Goal: Task Accomplishment & Management: Manage account settings

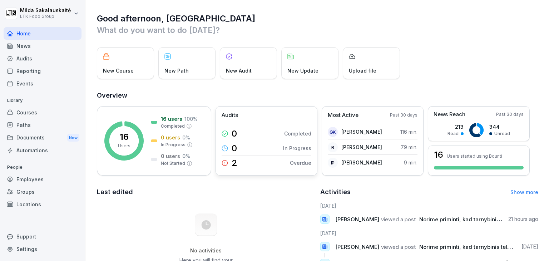
click at [246, 165] on div "2 Overdue" at bounding box center [267, 163] width 90 height 14
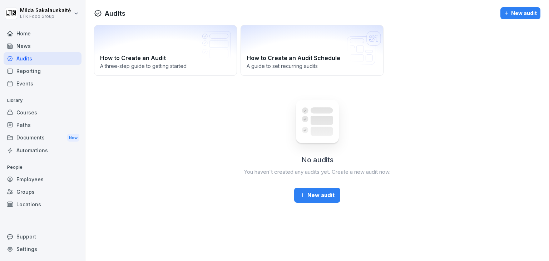
click at [38, 47] on div "News" at bounding box center [43, 46] width 78 height 13
click at [22, 183] on div "Employees" at bounding box center [43, 179] width 78 height 13
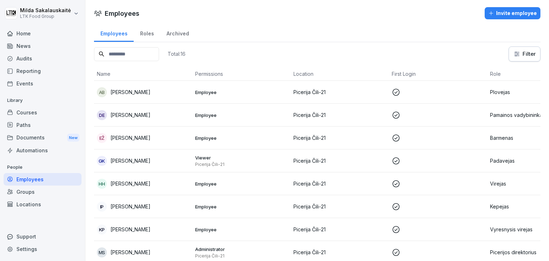
click at [495, 135] on p "Barmenas" at bounding box center [536, 138] width 93 height 8
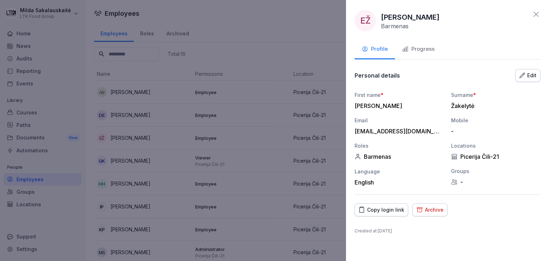
click at [370, 155] on div "Barmenas" at bounding box center [399, 156] width 89 height 7
click at [532, 74] on div "Edit" at bounding box center [527, 75] width 17 height 8
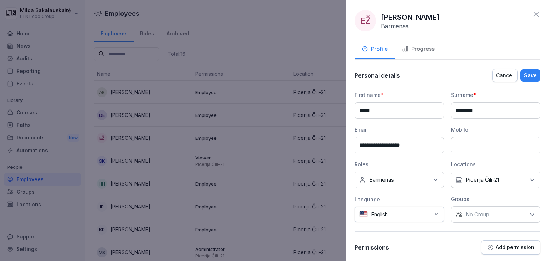
click at [404, 180] on div "No roles [PERSON_NAME]" at bounding box center [399, 180] width 89 height 16
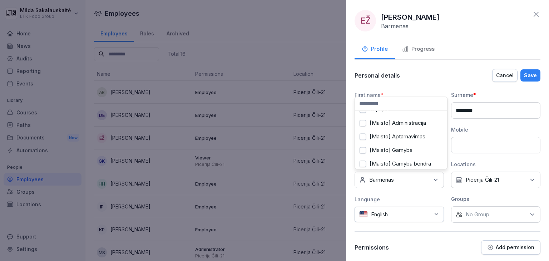
scroll to position [36, 0]
click at [532, 14] on icon at bounding box center [536, 14] width 9 height 9
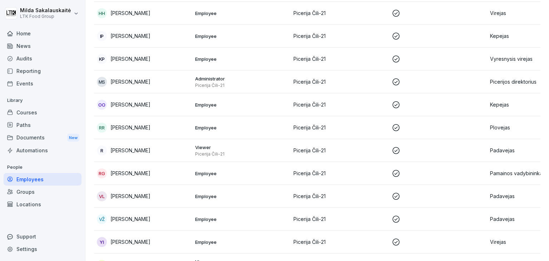
scroll to position [179, 0]
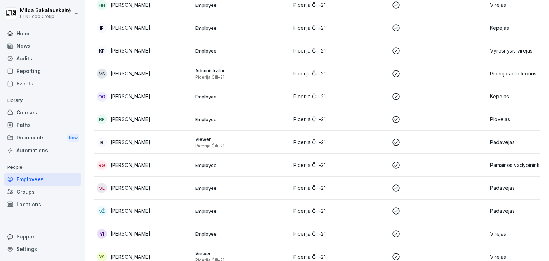
click at [55, 192] on div "Groups" at bounding box center [43, 191] width 78 height 13
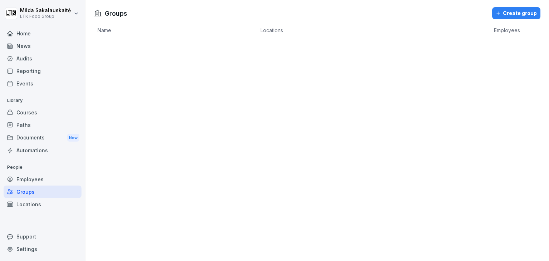
click at [54, 179] on div "Employees" at bounding box center [43, 179] width 78 height 13
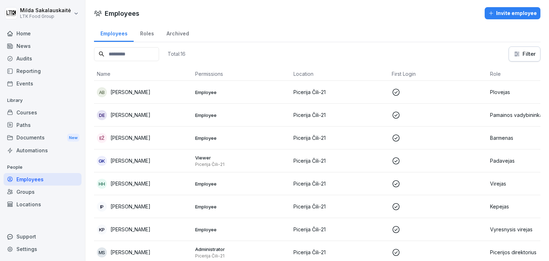
click at [41, 109] on div "Courses" at bounding box center [43, 112] width 78 height 13
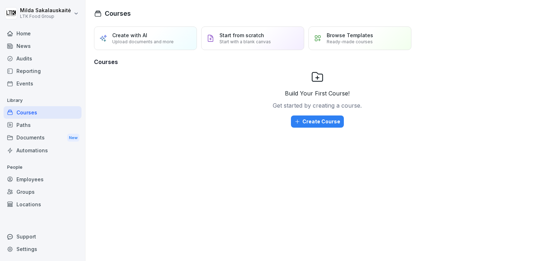
click at [46, 45] on div "News" at bounding box center [43, 46] width 78 height 13
click at [49, 34] on div "Home" at bounding box center [43, 33] width 78 height 13
